Goal: Information Seeking & Learning: Check status

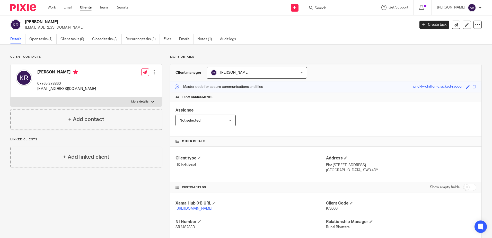
click at [339, 4] on form at bounding box center [341, 7] width 55 height 6
click at [338, 9] on input "Search" at bounding box center [337, 8] width 46 height 5
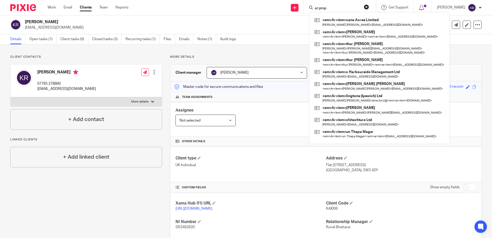
click button "submit" at bounding box center [0, 0] width 0 height 0
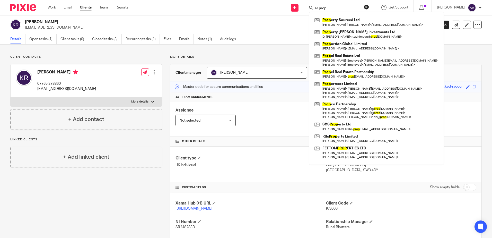
click at [347, 8] on input "ar prop" at bounding box center [337, 8] width 46 height 5
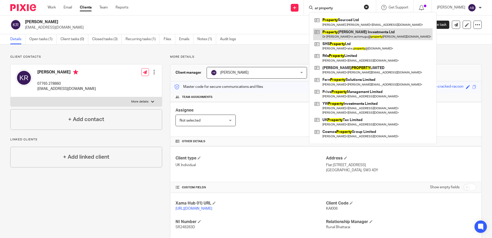
type input "ar property"
click button "submit" at bounding box center [0, 0] width 0 height 0
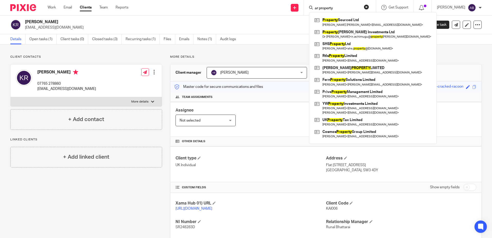
click at [355, 9] on input "ar property" at bounding box center [337, 8] width 46 height 5
click button "submit" at bounding box center [0, 0] width 0 height 0
click at [52, 7] on link "Work" at bounding box center [52, 7] width 8 height 5
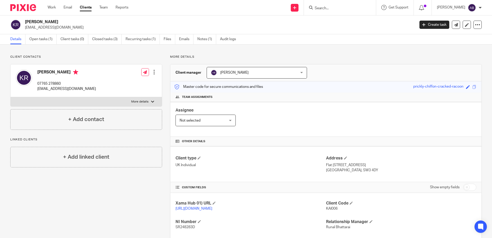
click at [340, 7] on input "Search" at bounding box center [337, 8] width 46 height 5
type input "a"
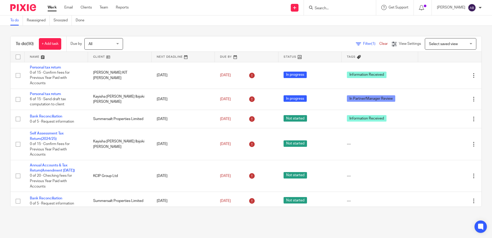
click at [339, 3] on div at bounding box center [340, 7] width 72 height 15
click at [339, 7] on input "Search" at bounding box center [337, 8] width 46 height 5
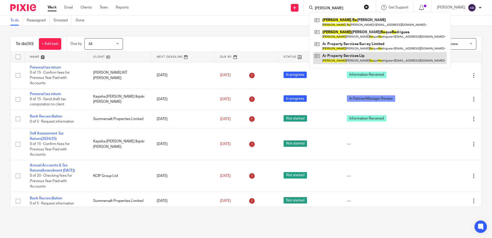
type input "andrew ro"
click at [334, 56] on link at bounding box center [379, 58] width 133 height 12
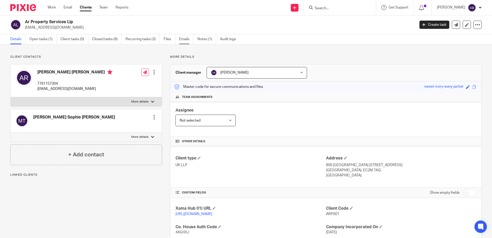
click at [191, 38] on link "Emails" at bounding box center [186, 39] width 14 height 10
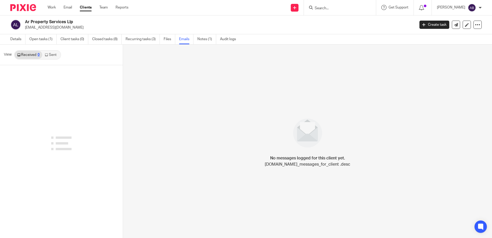
click at [53, 55] on link "Sent" at bounding box center [51, 55] width 18 height 8
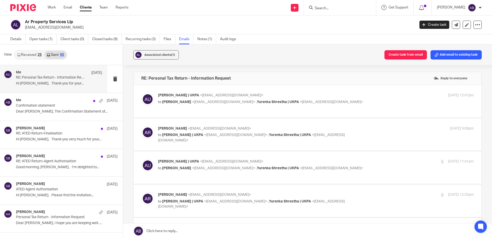
click at [185, 97] on p "[PERSON_NAME] | UKPA <[EMAIL_ADDRESS][DOMAIN_NAME]>" at bounding box center [263, 95] width 210 height 5
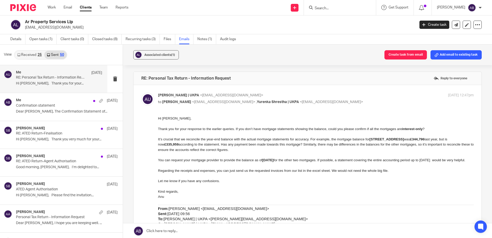
click at [180, 99] on p "to [PERSON_NAME] <[EMAIL_ADDRESS][DOMAIN_NAME]> , [PERSON_NAME] | UKPA <[EMAIL_…" at bounding box center [263, 101] width 210 height 5
checkbox input "false"
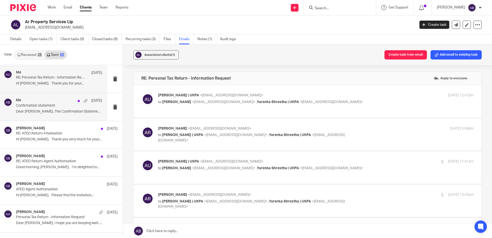
click at [38, 102] on div "Me [DATE]" at bounding box center [59, 100] width 86 height 5
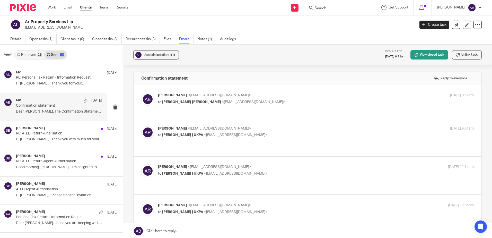
click at [174, 102] on span "[PERSON_NAME] [PERSON_NAME]" at bounding box center [191, 102] width 59 height 4
checkbox input "true"
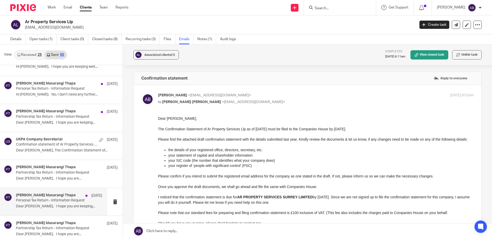
scroll to position [463, 0]
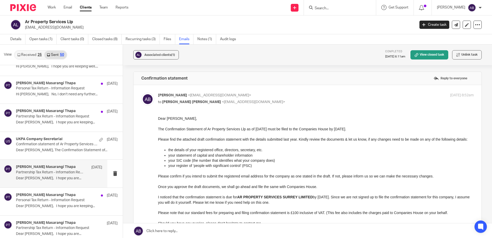
click at [51, 173] on p "Partnership Tax Return - Information Request" at bounding box center [50, 172] width 69 height 4
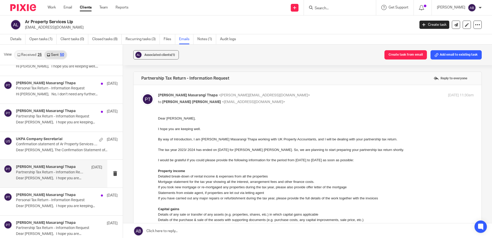
scroll to position [0, 0]
click at [34, 151] on p "Dear [PERSON_NAME], The Confirmation Statement of..." at bounding box center [59, 150] width 86 height 4
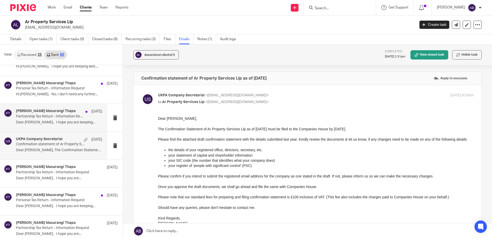
click at [14, 112] on div "[PERSON_NAME] [PERSON_NAME] [DATE] Partnership Tax Return - Information Request…" at bounding box center [53, 118] width 107 height 28
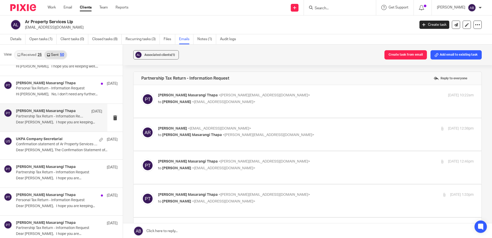
click at [172, 98] on div "[PERSON_NAME] Masarangi Thapa <[PERSON_NAME][EMAIL_ADDRESS][DOMAIN_NAME]> to [P…" at bounding box center [263, 99] width 210 height 12
checkbox input "true"
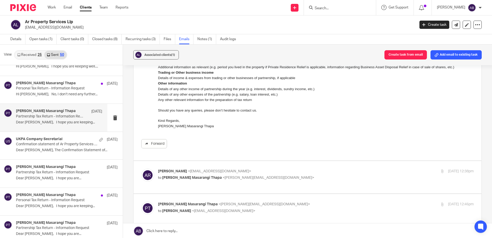
scroll to position [231, 0]
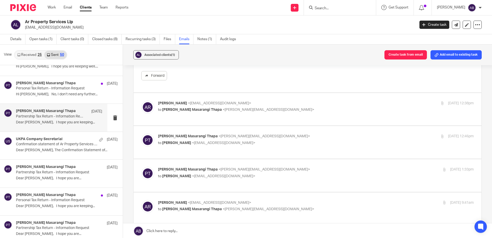
click at [169, 112] on p "to [PERSON_NAME] Masarangi Thapa <[PERSON_NAME][EMAIL_ADDRESS][DOMAIN_NAME]>" at bounding box center [263, 109] width 210 height 5
checkbox input "true"
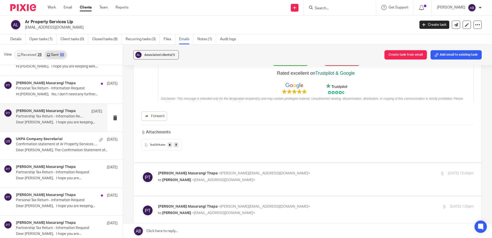
scroll to position [669, 0]
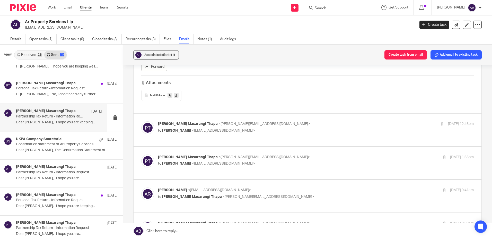
click at [179, 130] on span "[PERSON_NAME]" at bounding box center [176, 131] width 29 height 4
checkbox input "true"
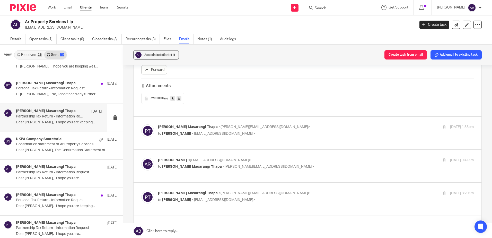
scroll to position [1260, 0]
click at [172, 131] on span "[PERSON_NAME]" at bounding box center [176, 133] width 29 height 4
checkbox input "true"
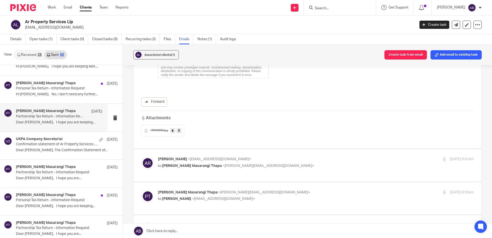
scroll to position [1954, 0]
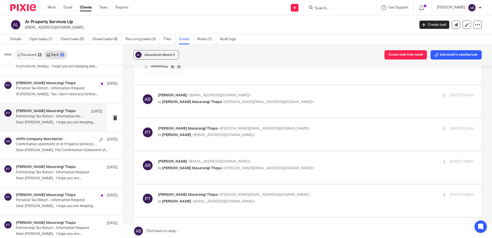
click at [167, 103] on div "[PERSON_NAME] <[EMAIL_ADDRESS][DOMAIN_NAME]> to [PERSON_NAME] Masarangi [PERSON…" at bounding box center [307, 101] width 332 height 17
click at [168, 100] on span "[PERSON_NAME] Masarangi Thapa" at bounding box center [192, 102] width 60 height 4
checkbox input "true"
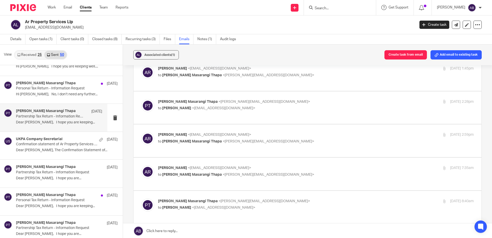
scroll to position [2828, 0]
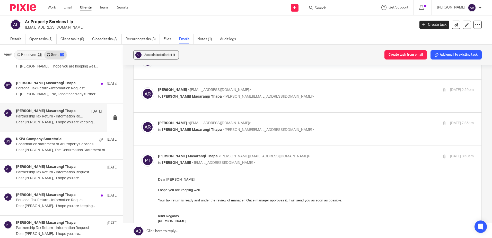
click at [180, 127] on p "to [PERSON_NAME] Masarangi Thapa <[PERSON_NAME][EMAIL_ADDRESS][DOMAIN_NAME]>" at bounding box center [263, 129] width 210 height 5
checkbox input "true"
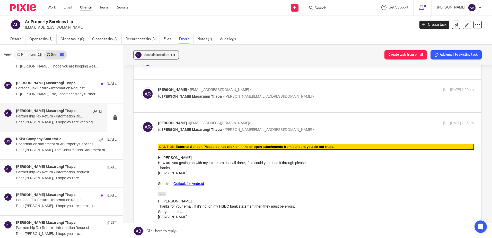
scroll to position [0, 0]
click at [173, 95] on span "[PERSON_NAME] Masarangi Thapa" at bounding box center [192, 97] width 60 height 4
checkbox input "true"
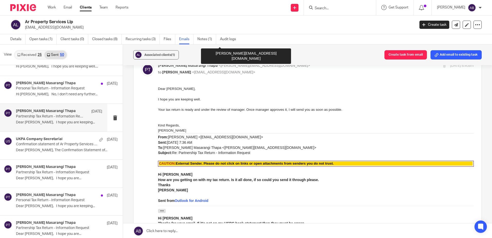
scroll to position [5297, 0]
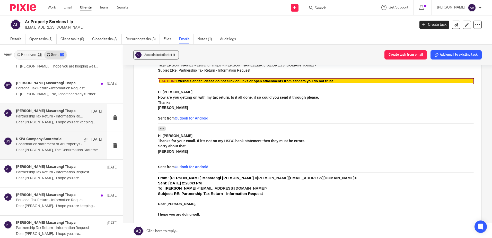
click at [53, 146] on p "Confirmation statement of Ar Property Services Llp as of [DATE]" at bounding box center [50, 144] width 69 height 4
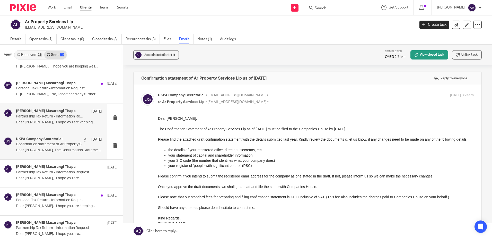
scroll to position [0, 0]
click at [48, 121] on p "Dear [PERSON_NAME], I hope you are keeping..." at bounding box center [59, 122] width 86 height 4
